Goal: Information Seeking & Learning: Learn about a topic

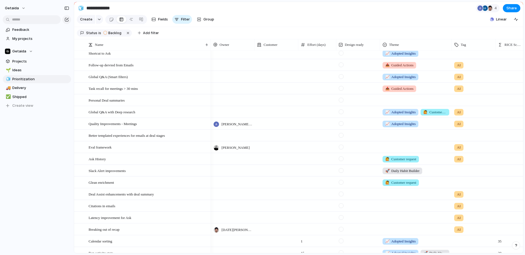
scroll to position [16, 0]
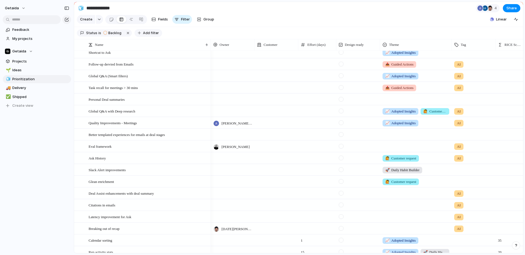
click at [144, 33] on span "Add filter" at bounding box center [151, 33] width 16 height 5
click at [204, 28] on div "Description Start date Target date Owner Customer Team Priority Design ready Th…" at bounding box center [262, 127] width 525 height 255
click at [146, 32] on span "Add filter" at bounding box center [151, 33] width 16 height 5
type input "***"
click at [163, 55] on li "Tag" at bounding box center [169, 51] width 45 height 9
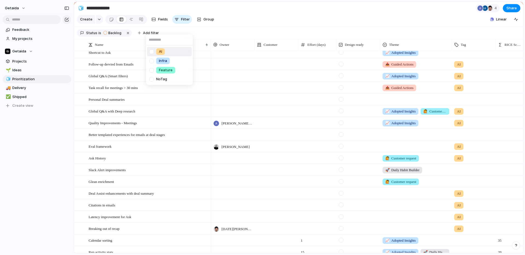
click at [150, 52] on div at bounding box center [152, 52] width 10 height 10
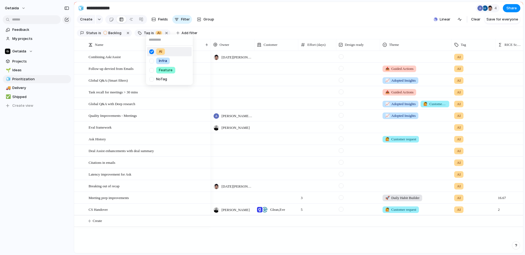
click at [266, 26] on div "AI Infra Feature No Tag" at bounding box center [262, 127] width 525 height 255
click at [221, 69] on div at bounding box center [233, 68] width 44 height 11
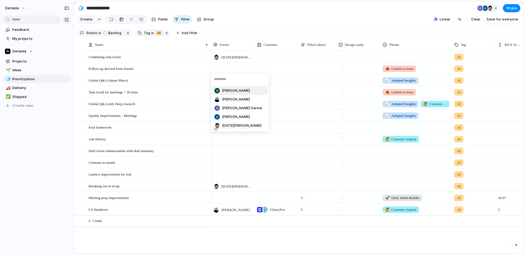
click at [224, 91] on span "[PERSON_NAME]" at bounding box center [236, 90] width 28 height 5
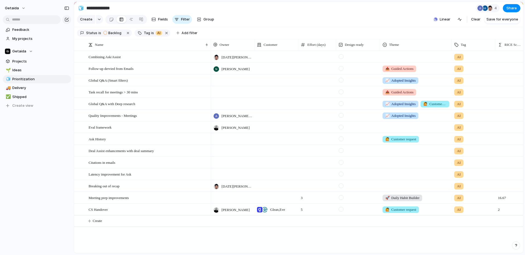
click at [223, 89] on div at bounding box center [233, 91] width 44 height 11
click at [225, 117] on li "[PERSON_NAME]" at bounding box center [239, 114] width 55 height 9
click at [167, 153] on div "Deal Assist enhancements with deal summary" at bounding box center [149, 150] width 120 height 11
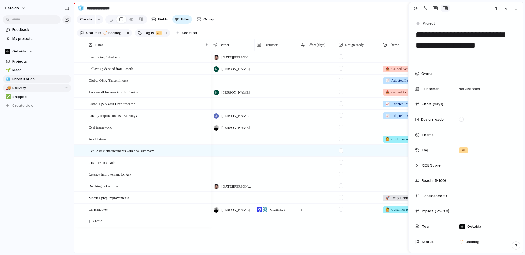
click at [29, 89] on span "Delivery" at bounding box center [40, 87] width 57 height 5
type input "********"
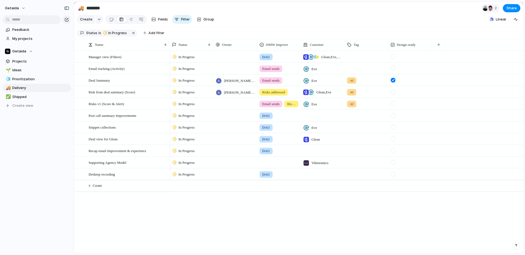
click at [270, 105] on span "Email sends" at bounding box center [270, 103] width 17 height 5
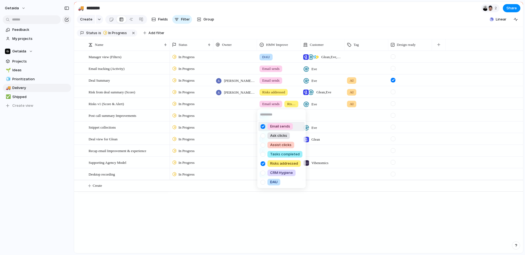
click at [293, 104] on div "Email sends Ask clicks Assist clicks Tasks completed Risks addressed CRM Hygien…" at bounding box center [262, 127] width 525 height 255
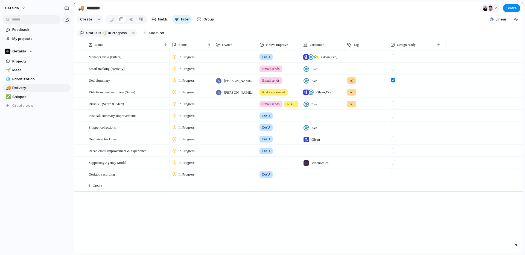
click at [293, 104] on span "Risks addressed" at bounding box center [291, 103] width 8 height 5
click at [217, 104] on div "Email sends Ask clicks Assist clicks Tasks completed Risks addressed CRM Hygien…" at bounding box center [262, 127] width 525 height 255
click at [228, 83] on span "[PERSON_NAME] Sarma" at bounding box center [239, 80] width 31 height 5
click at [27, 59] on span "Projects" at bounding box center [40, 61] width 57 height 5
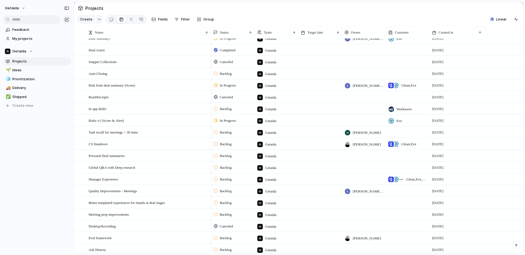
scroll to position [121, 0]
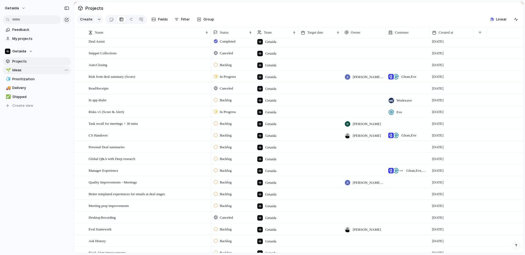
click at [22, 67] on link "🌱 Ideas" at bounding box center [37, 70] width 68 height 8
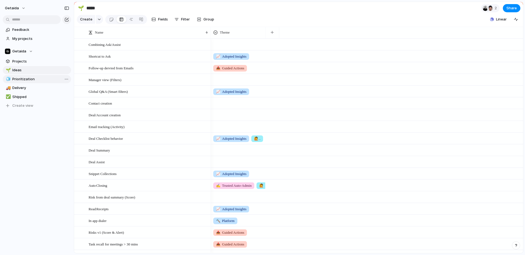
click at [27, 81] on span "Prioritization" at bounding box center [40, 78] width 57 height 5
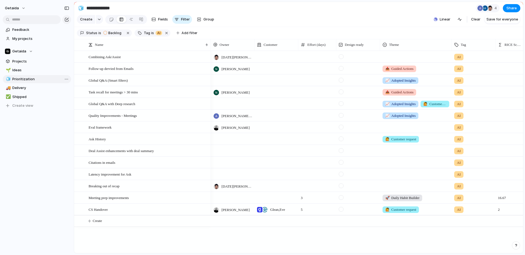
type input "**********"
click at [111, 174] on span "Latency improvement for Ask" at bounding box center [110, 174] width 43 height 6
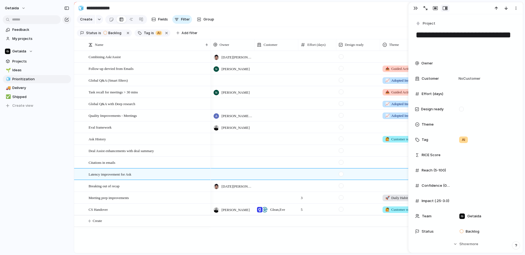
click at [60, 189] on div "getaida Feedback My projects Getaida Projects 🌱 Ideas 🧊 Prioritization 🚚 Delive…" at bounding box center [37, 127] width 74 height 255
click at [121, 243] on div "Combining Ask/Assist Follow-up dervied from Emails Global Q&A (Smart filters) T…" at bounding box center [298, 152] width 449 height 202
click at [128, 81] on span "Global Q&A (Smart filters)" at bounding box center [108, 80] width 39 height 6
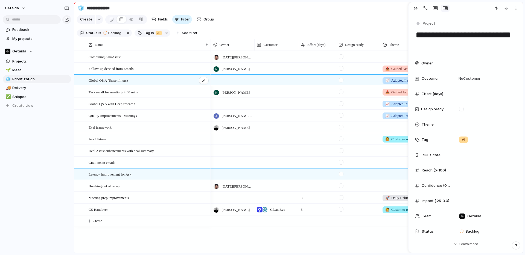
type textarea "**********"
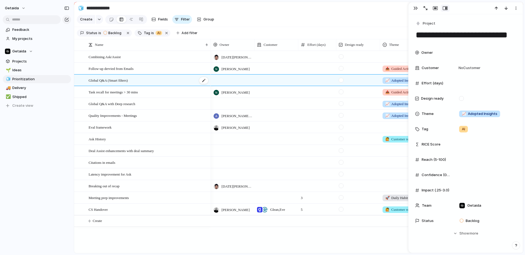
click at [128, 81] on span "Global Q&A (Smart filters)" at bounding box center [108, 80] width 39 height 6
